Goal: Task Accomplishment & Management: Manage account settings

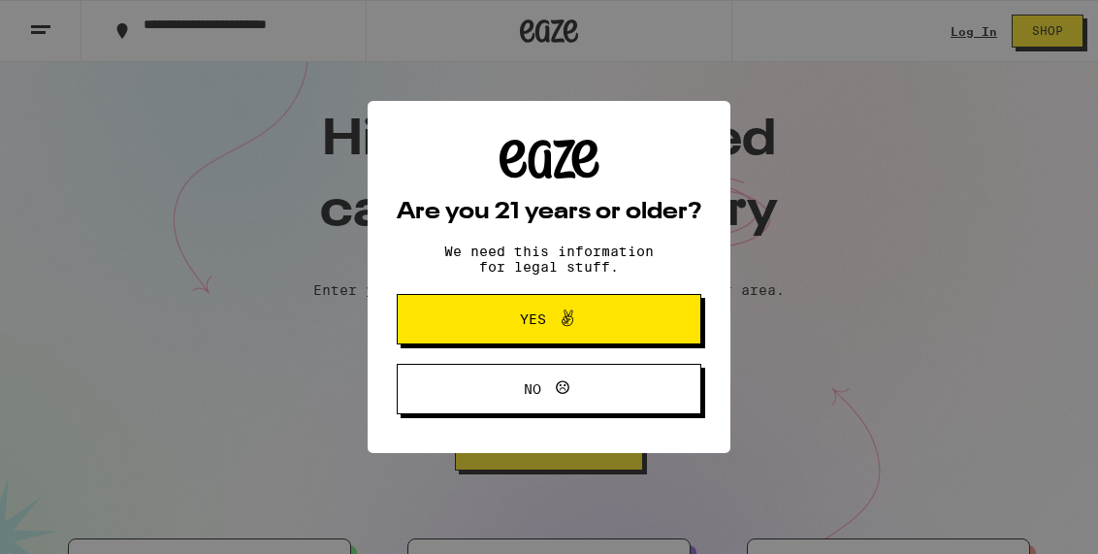
click at [959, 31] on div "Are you 21 years or older? We need this information for legal stuff. Yes No" at bounding box center [549, 277] width 1098 height 554
click at [530, 312] on span "Yes" at bounding box center [533, 319] width 26 height 14
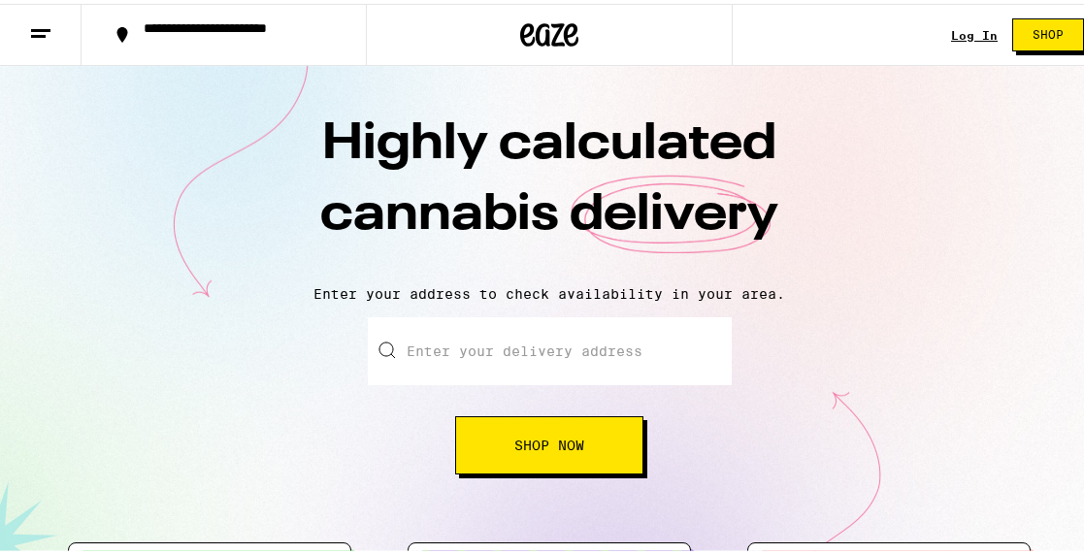
click at [953, 26] on link "Log In" at bounding box center [974, 31] width 47 height 13
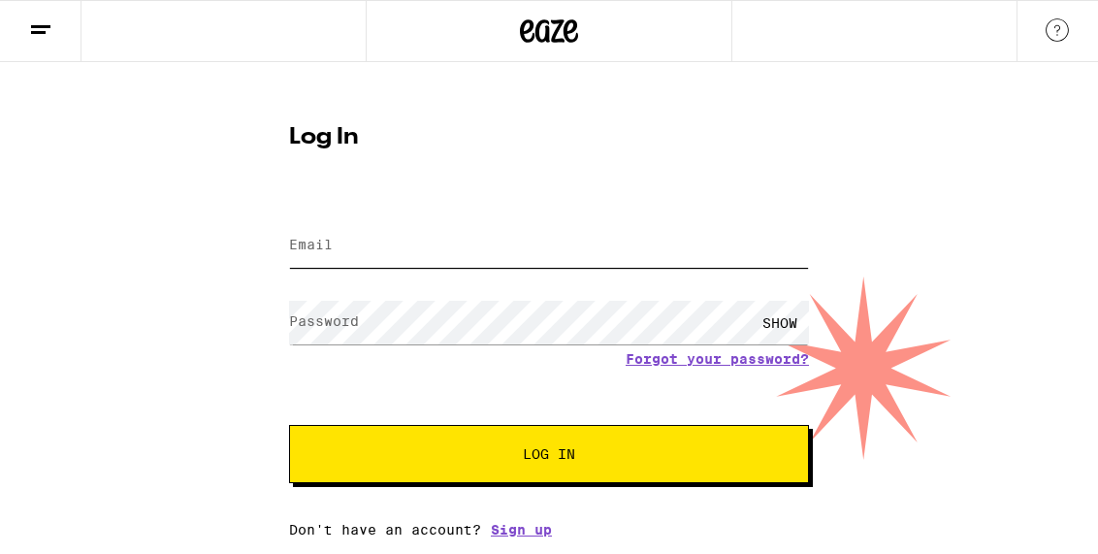
type input "[PERSON_NAME][EMAIL_ADDRESS][DOMAIN_NAME]"
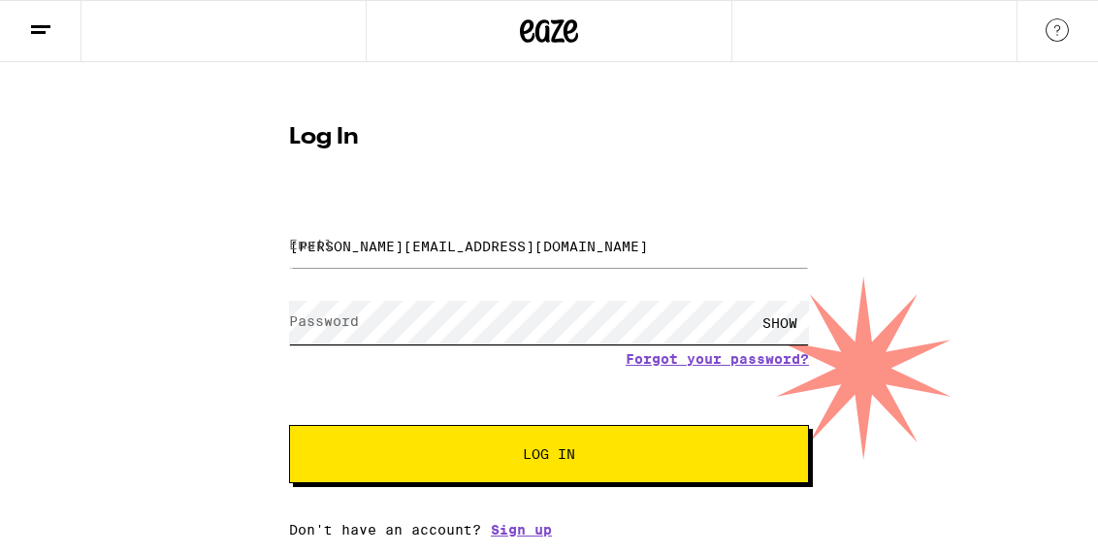
click at [549, 456] on button "Log In" at bounding box center [549, 454] width 520 height 58
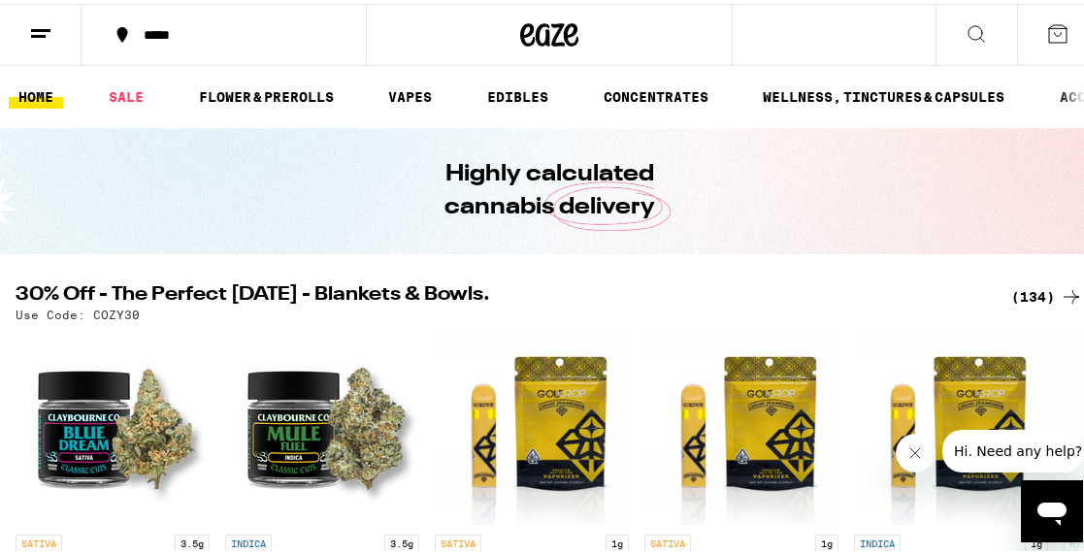
click at [42, 22] on icon at bounding box center [40, 29] width 23 height 23
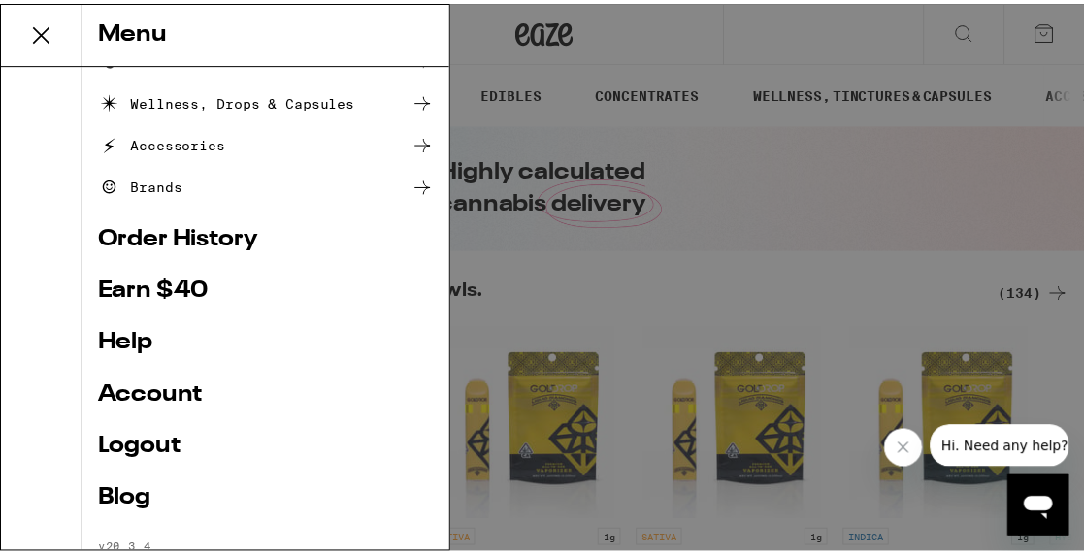
scroll to position [338, 0]
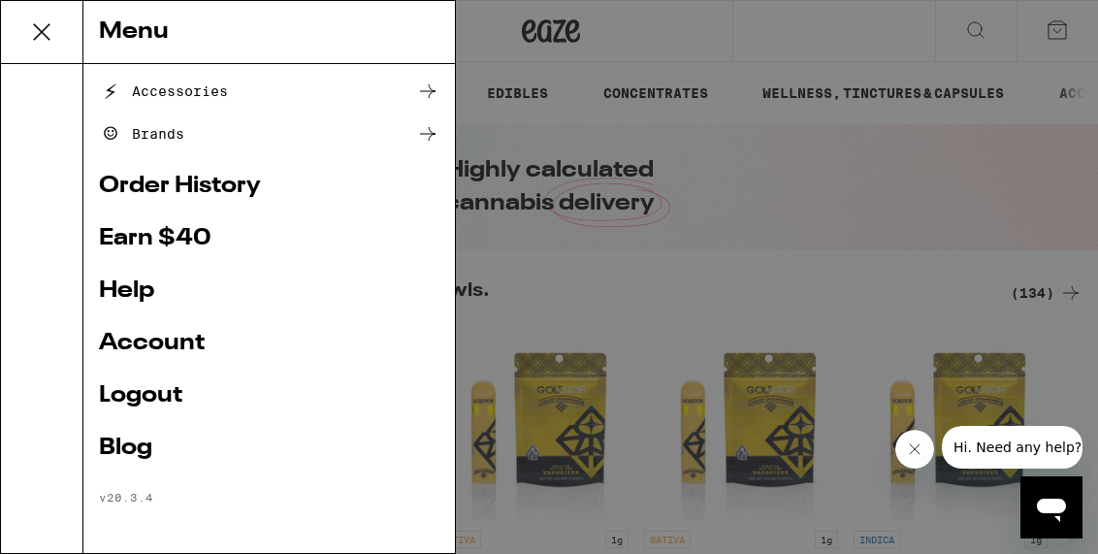
click at [155, 338] on link "Account" at bounding box center [269, 343] width 340 height 23
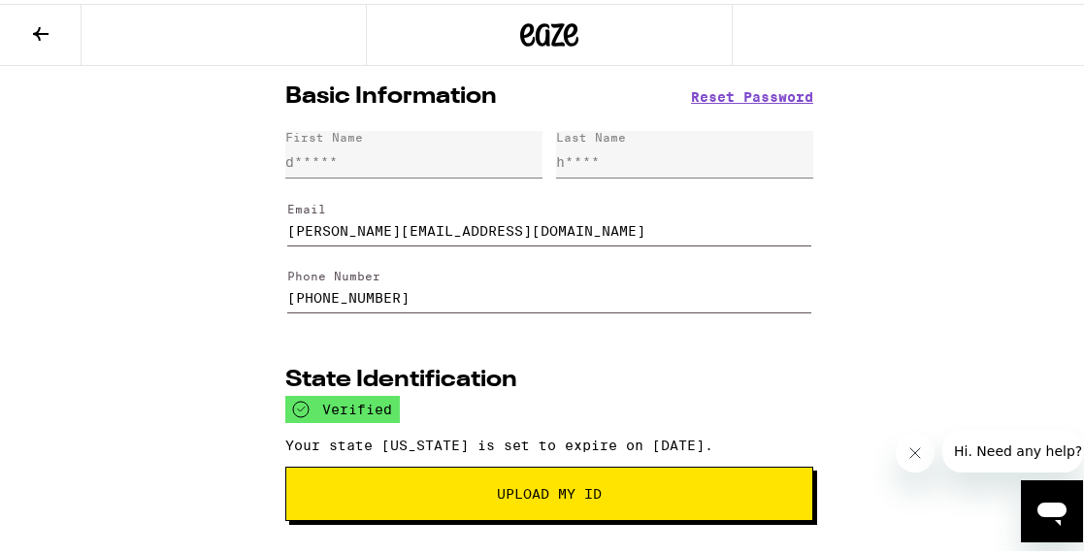
drag, startPoint x: 483, startPoint y: 232, endPoint x: 298, endPoint y: 204, distance: 187.4
click at [298, 204] on fieldset "Email [PERSON_NAME][EMAIL_ADDRESS][DOMAIN_NAME]" at bounding box center [549, 215] width 524 height 68
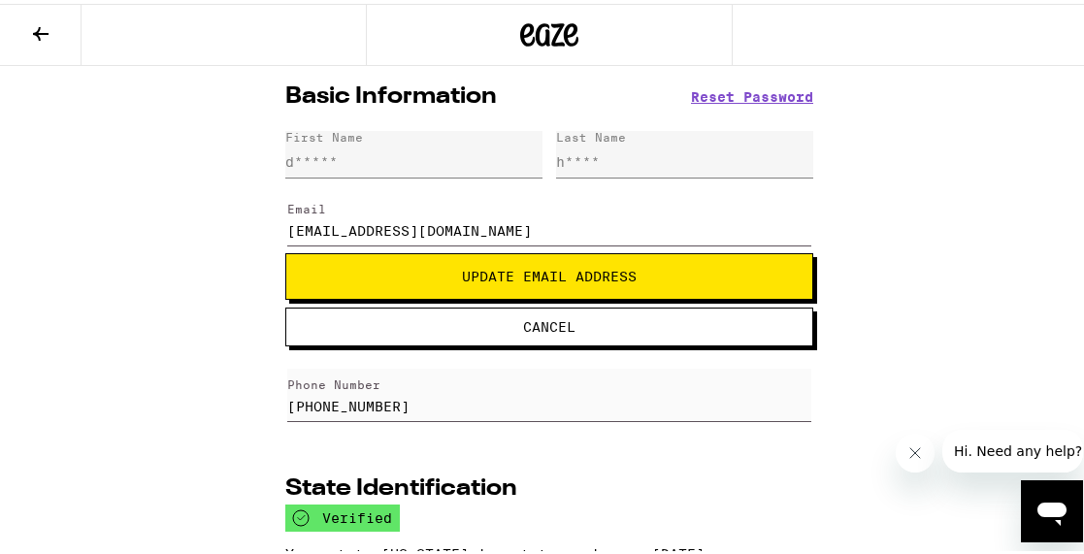
type input "[EMAIL_ADDRESS][DOMAIN_NAME]"
click at [619, 271] on span "Update Email Address" at bounding box center [549, 273] width 175 height 14
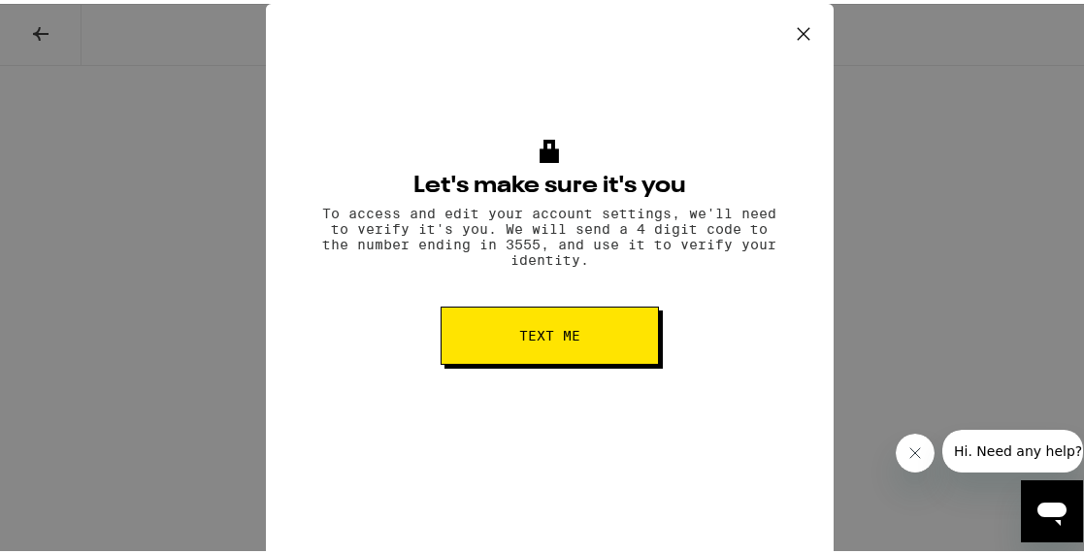
click at [568, 336] on span "Text me" at bounding box center [549, 332] width 61 height 14
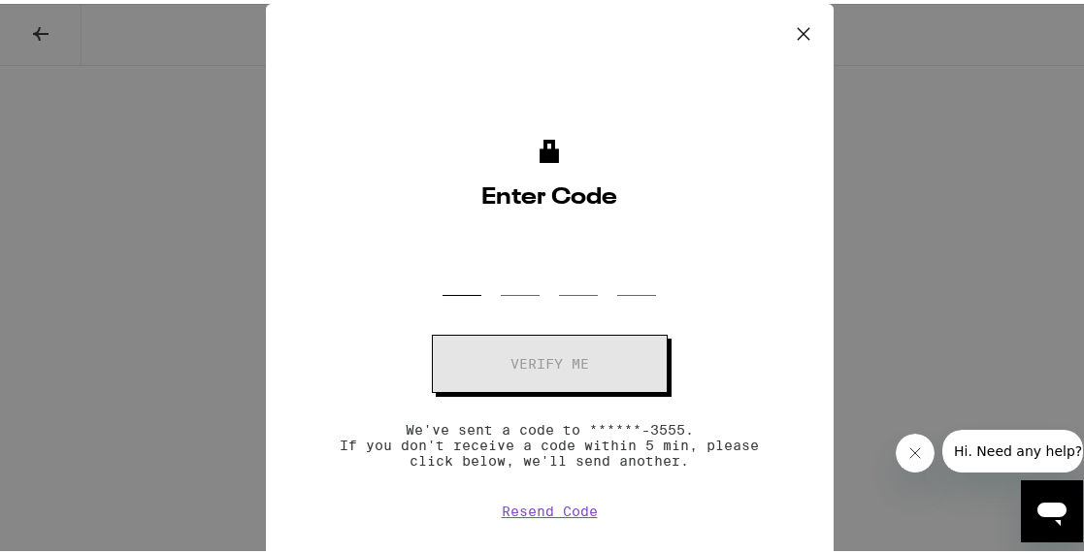
click at [442, 275] on input "OTP Code" at bounding box center [461, 263] width 39 height 57
type input "8"
type input "9"
type input "0"
type input "9"
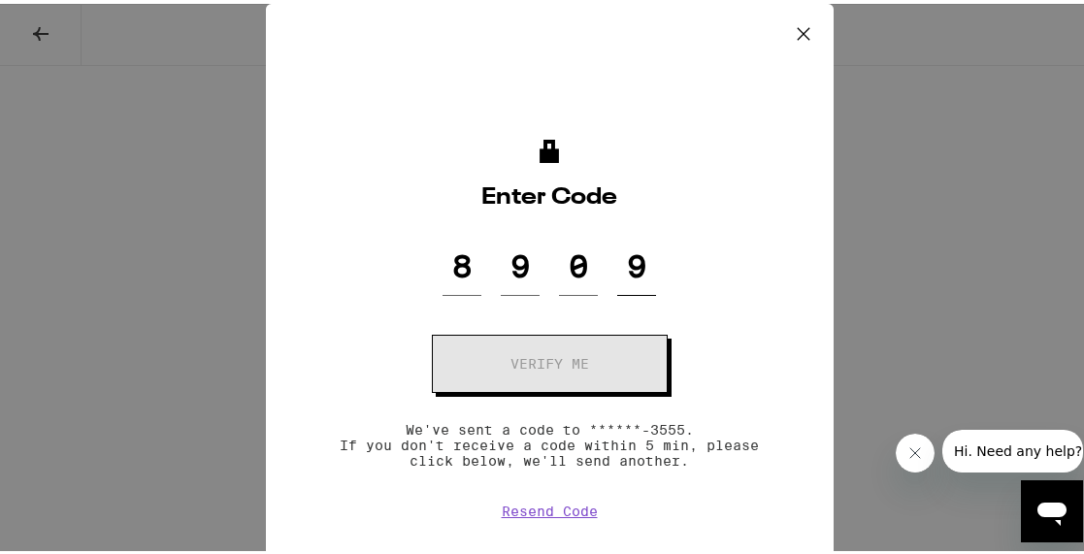
click at [534, 360] on button "Verify me" at bounding box center [550, 360] width 236 height 58
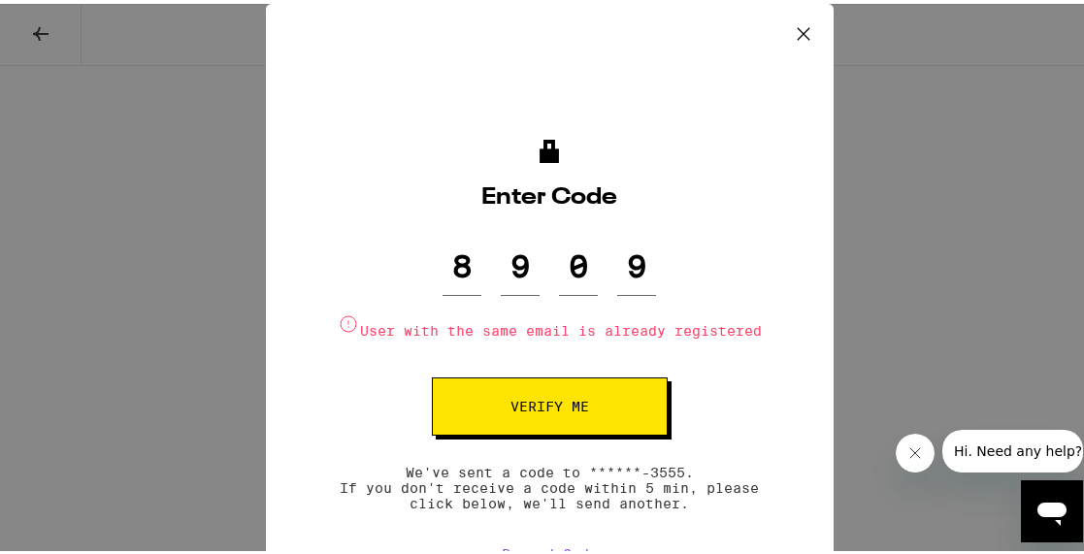
click at [511, 400] on span "Verify me" at bounding box center [549, 403] width 79 height 14
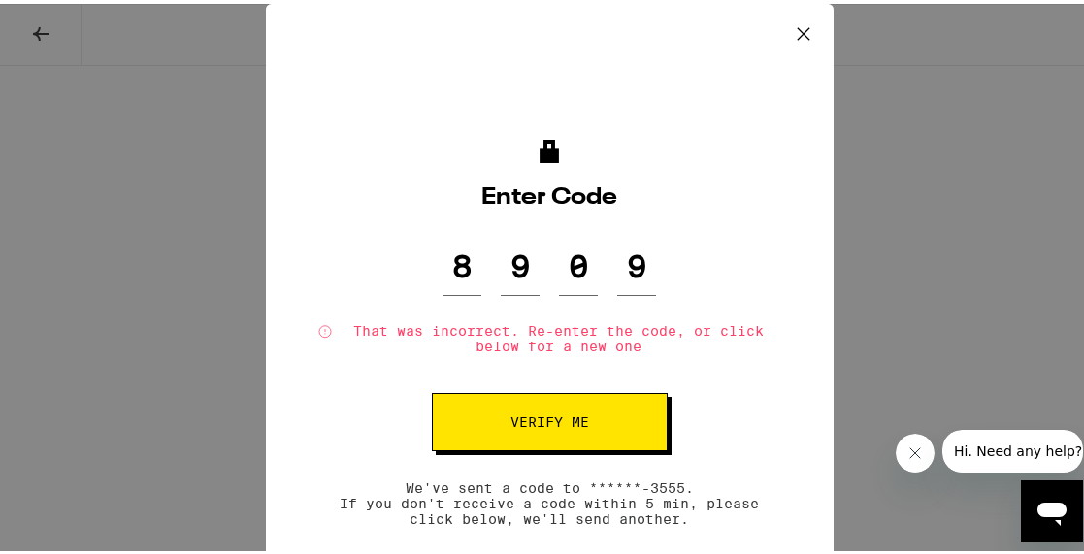
click at [790, 25] on icon at bounding box center [803, 30] width 29 height 29
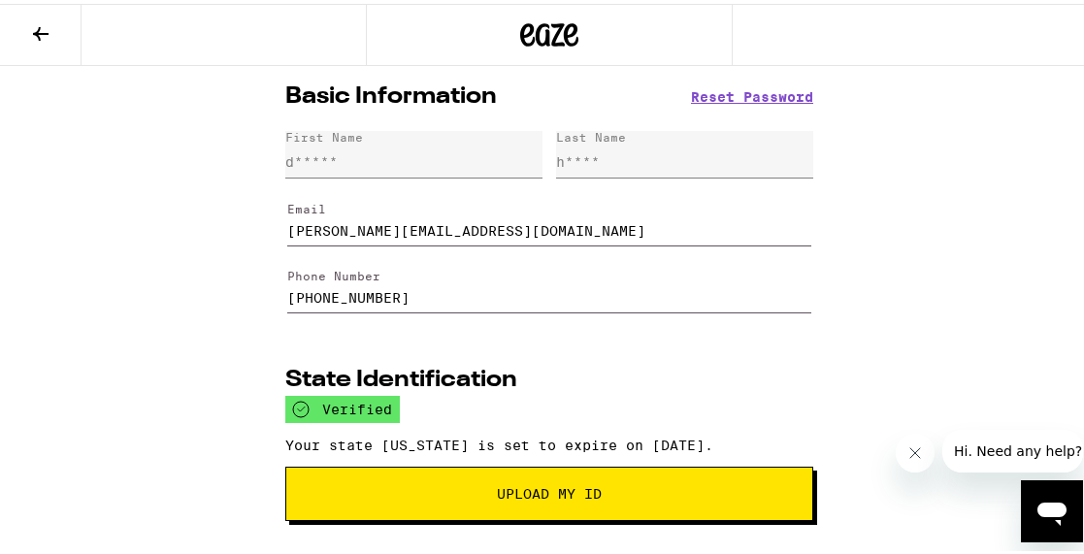
click at [541, 497] on span "Upload My ID" at bounding box center [549, 490] width 105 height 14
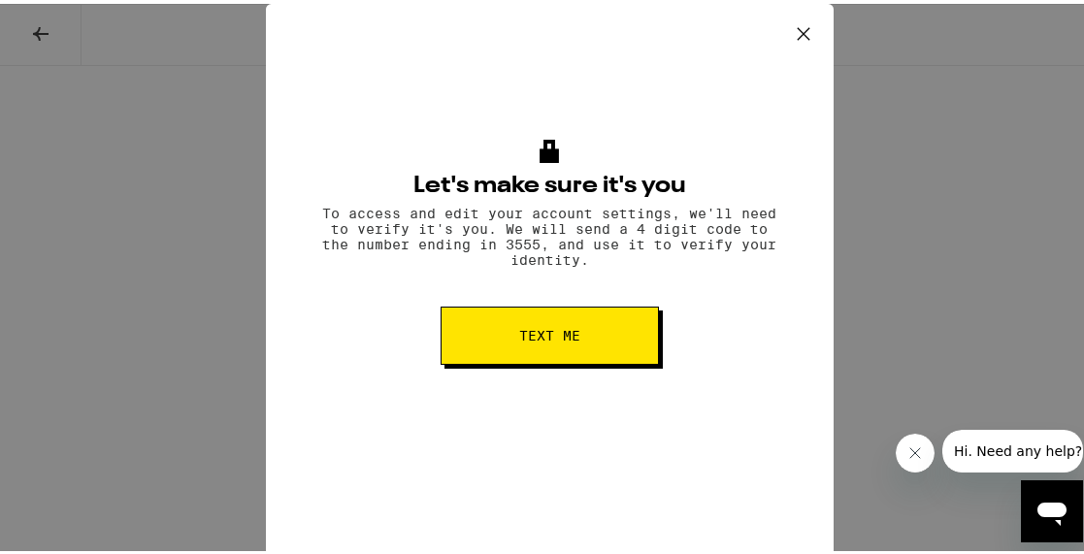
click at [790, 26] on icon at bounding box center [803, 30] width 29 height 29
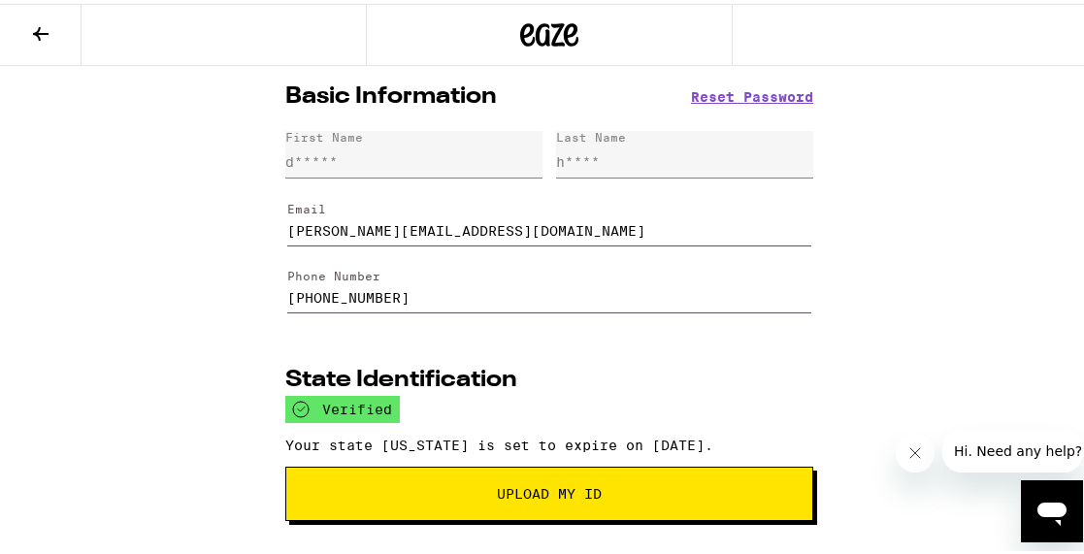
click at [516, 485] on button "Upload My ID" at bounding box center [549, 490] width 528 height 54
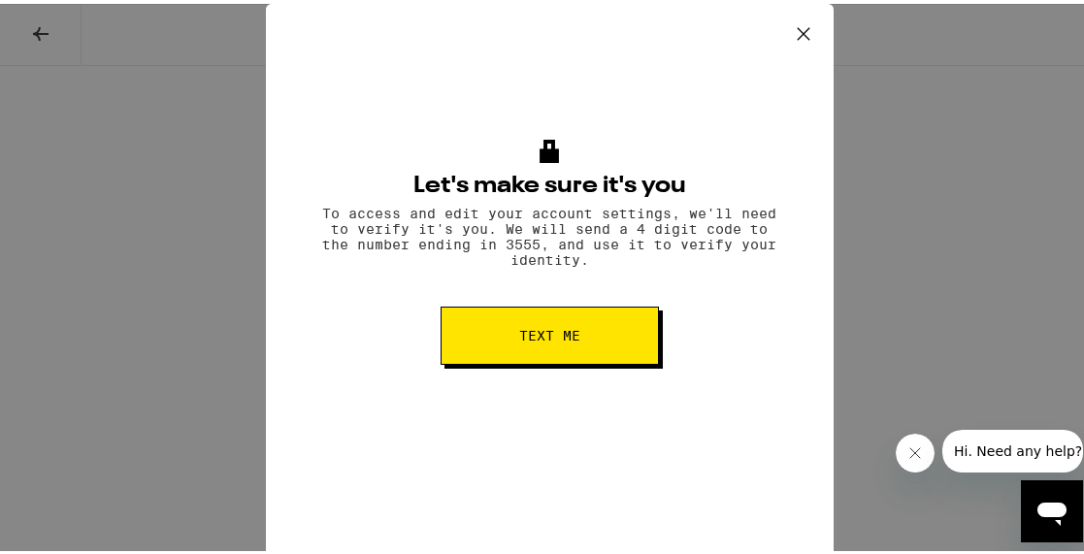
click at [505, 345] on button "Text me" at bounding box center [549, 332] width 218 height 58
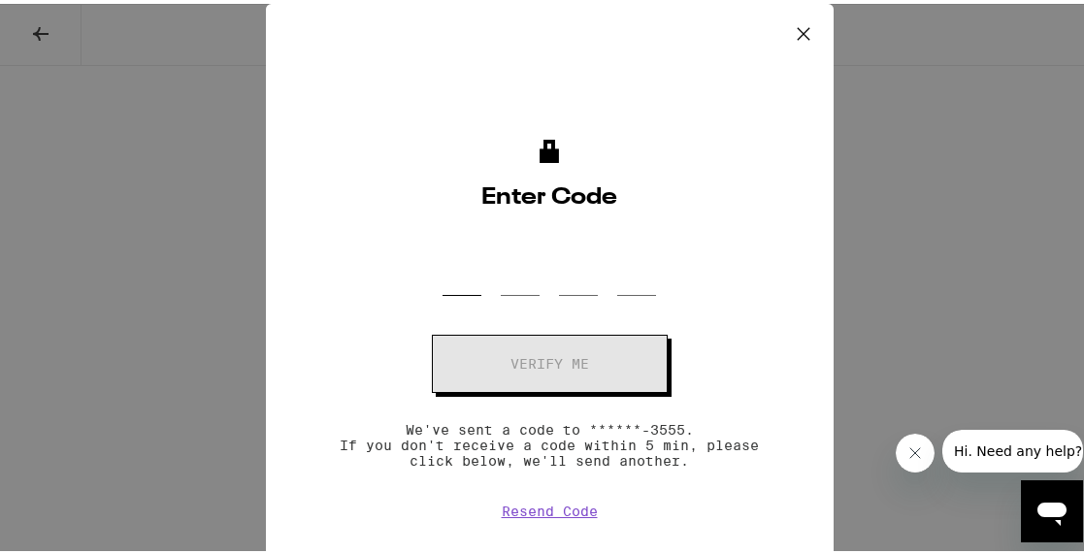
click at [442, 276] on input "OTP Code" at bounding box center [461, 263] width 39 height 57
click at [446, 271] on input "OTP Code" at bounding box center [461, 263] width 39 height 57
type input "6"
type input "4"
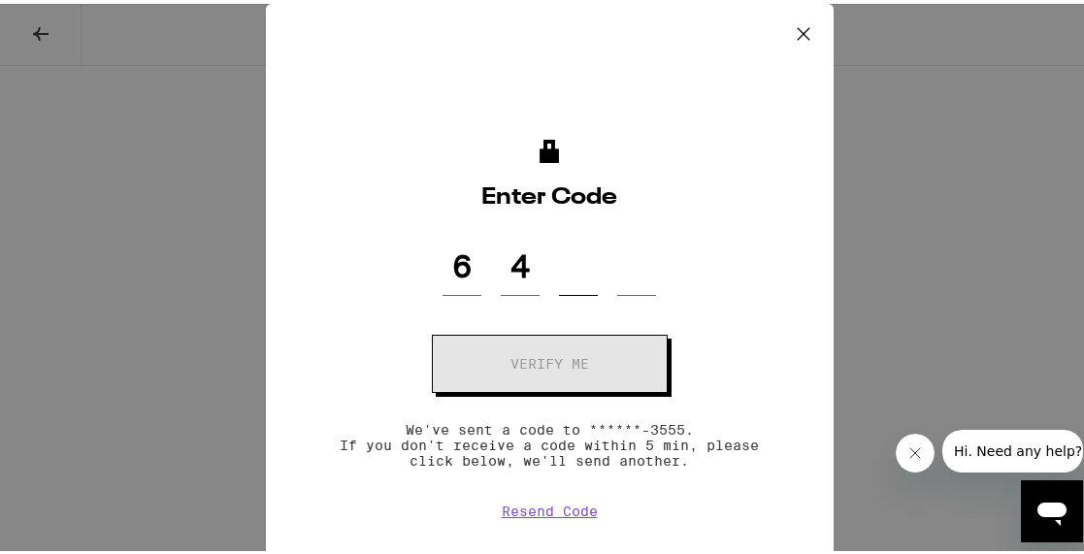
type input "9"
type input "3"
click at [534, 360] on button "Verify me" at bounding box center [550, 360] width 236 height 58
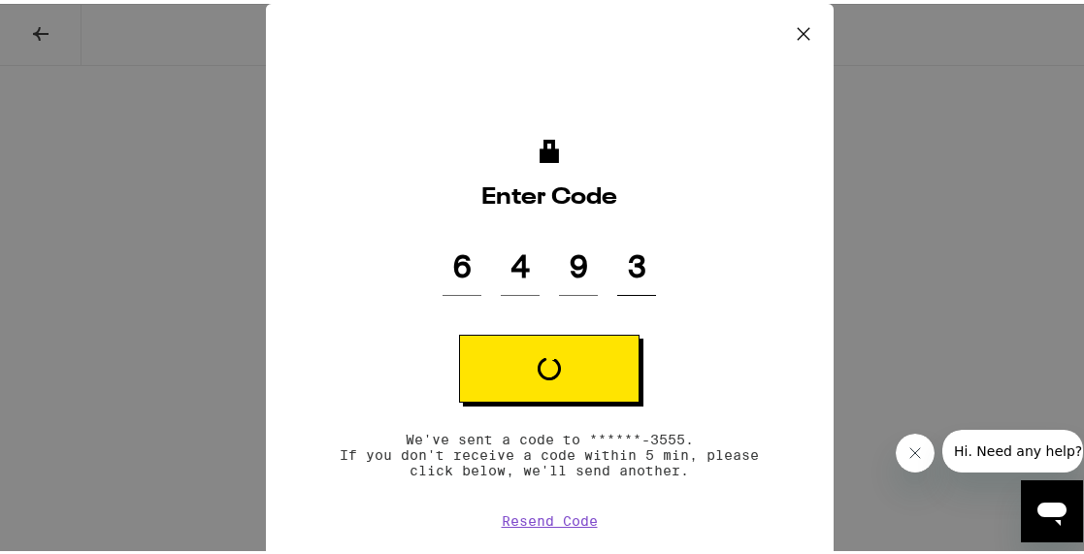
click at [495, 365] on div "Basic Information Reset Password First Name d***** Last Name h**** [PERSON_NAME…" at bounding box center [549, 544] width 559 height 965
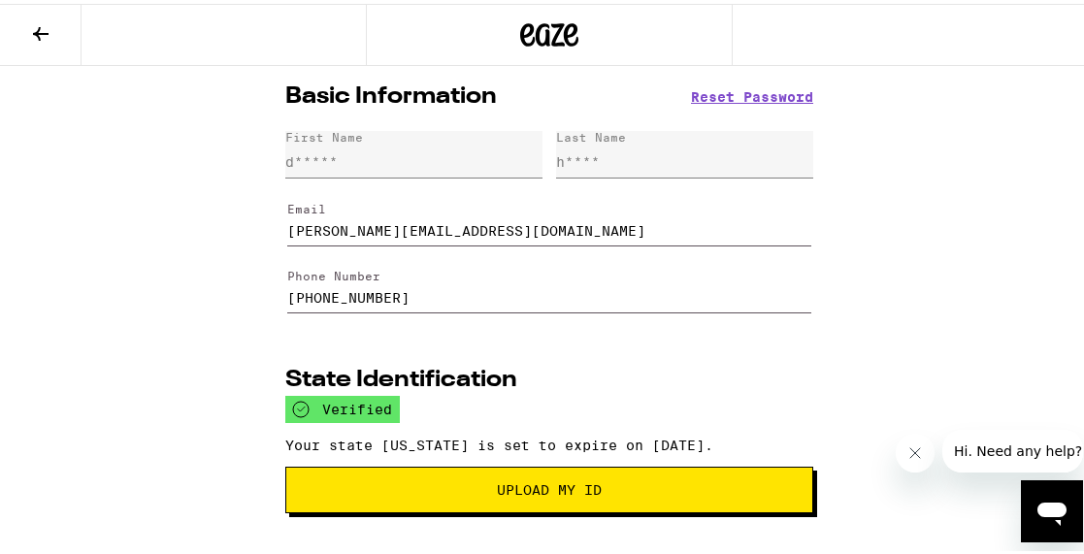
click at [599, 493] on span "Upload my ID" at bounding box center [549, 486] width 495 height 14
